Goal: Task Accomplishment & Management: Use online tool/utility

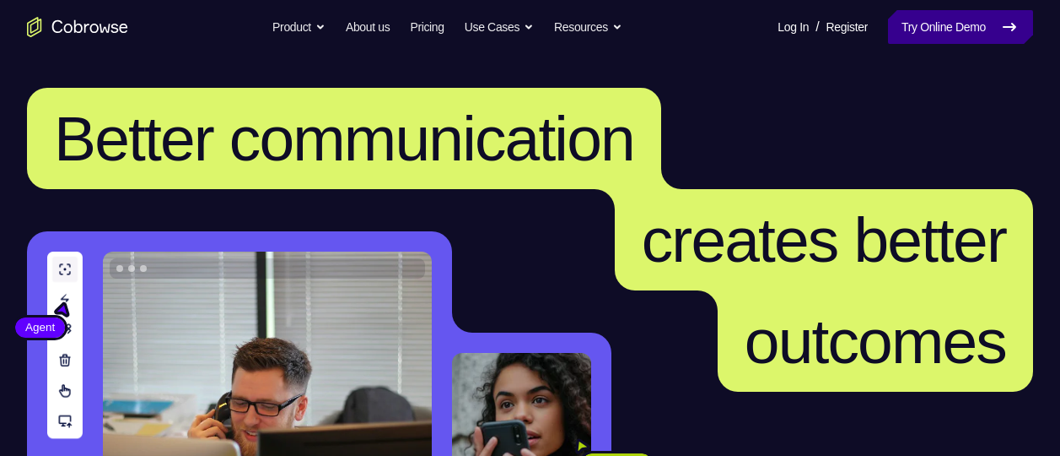
click at [914, 29] on link "Try Online Demo" at bounding box center [960, 27] width 145 height 34
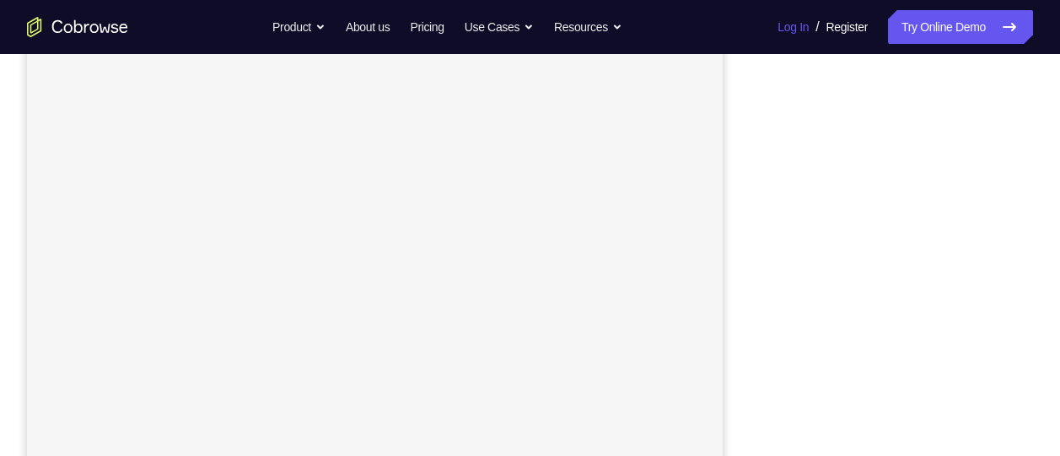
scroll to position [292, 0]
click at [1021, 177] on div at bounding box center [898, 234] width 270 height 519
